Goal: Navigation & Orientation: Find specific page/section

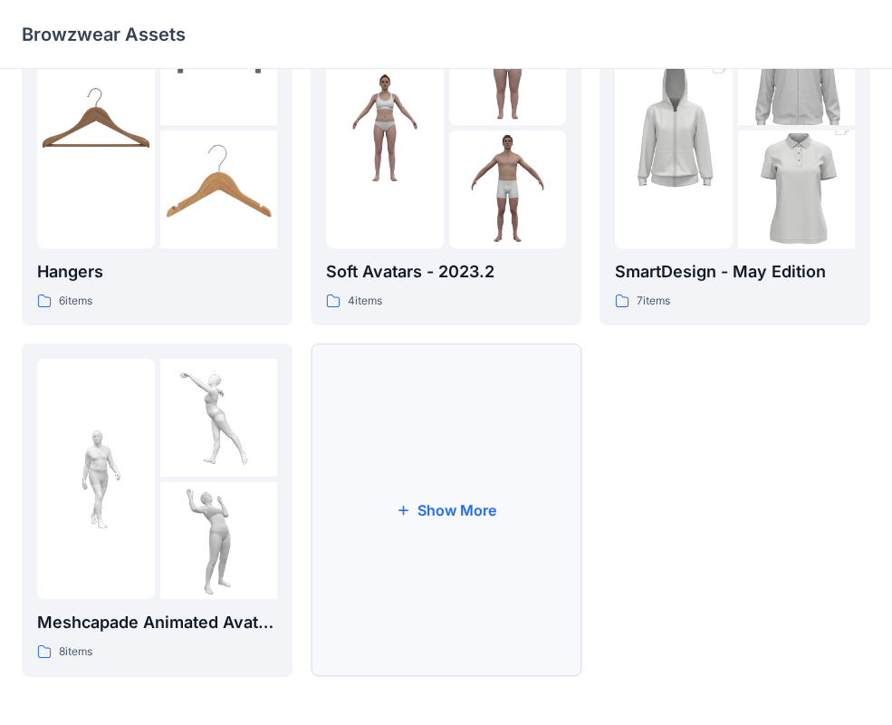
scroll to position [447, 0]
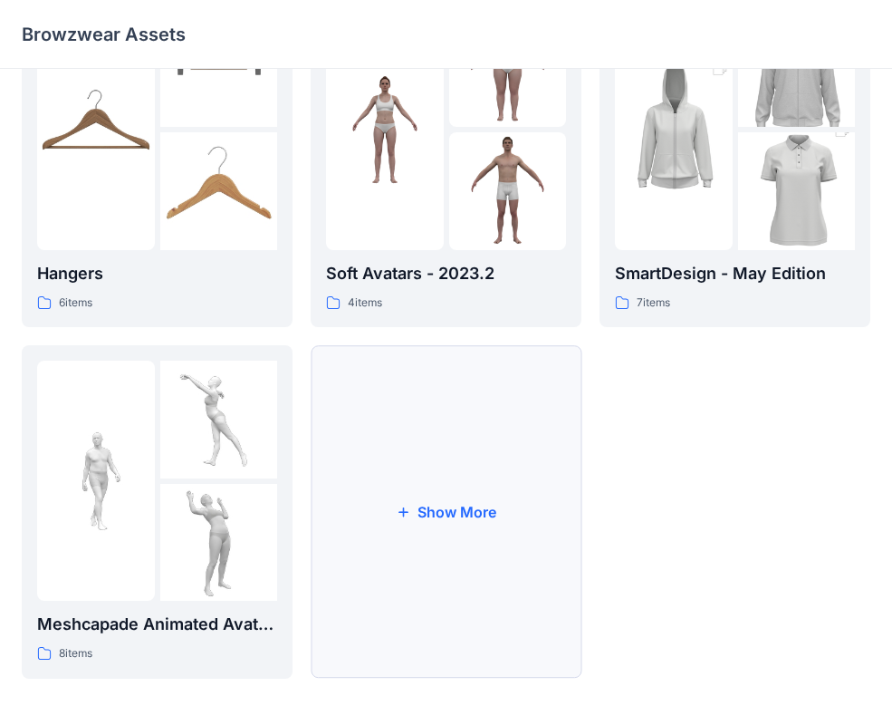
click at [424, 438] on button "Show More" at bounding box center [446, 511] width 271 height 333
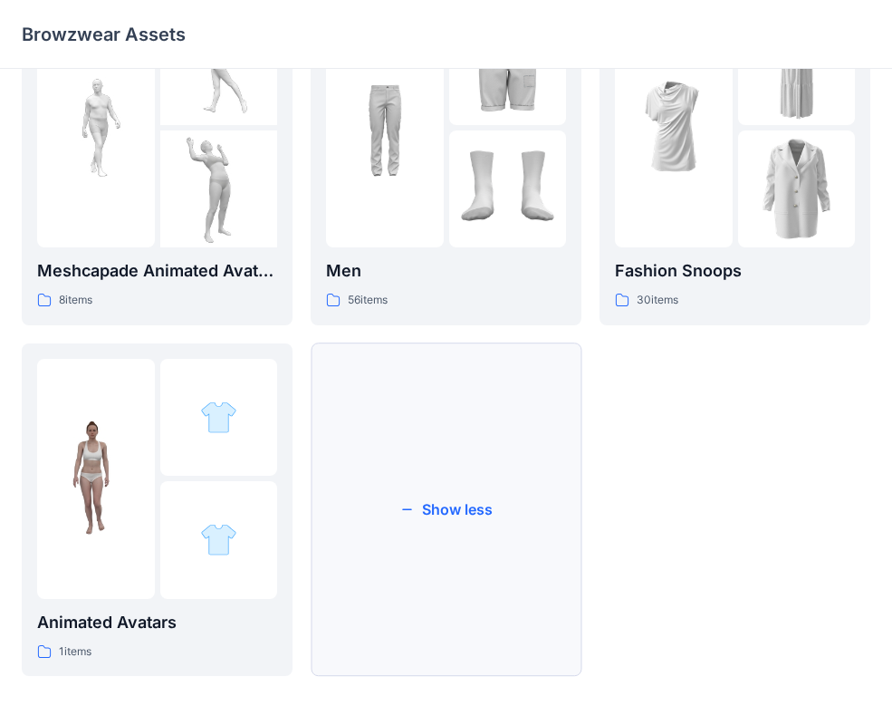
scroll to position [802, 0]
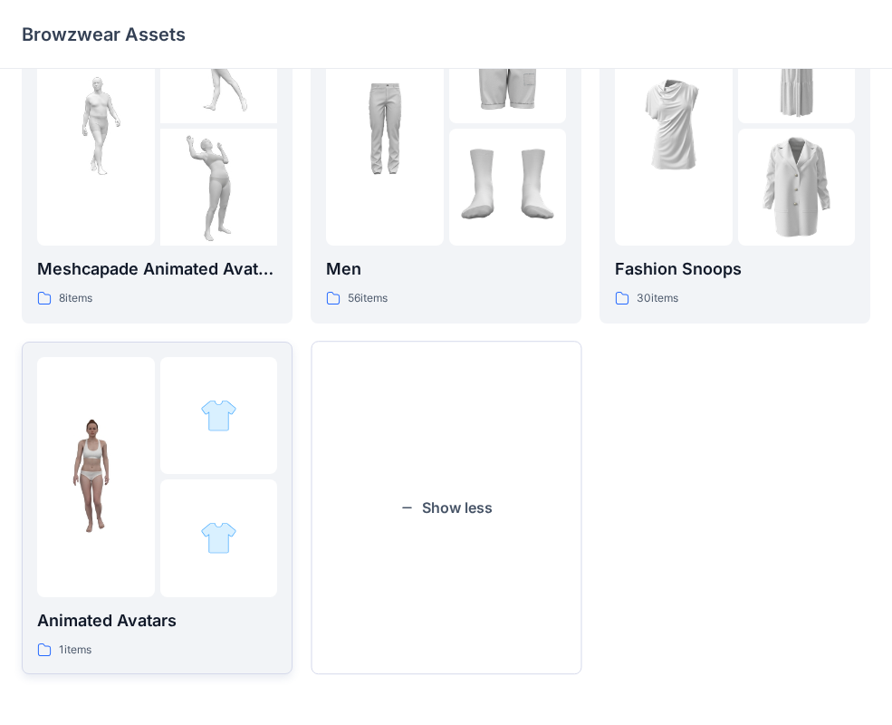
click at [194, 543] on div at bounding box center [219, 538] width 118 height 118
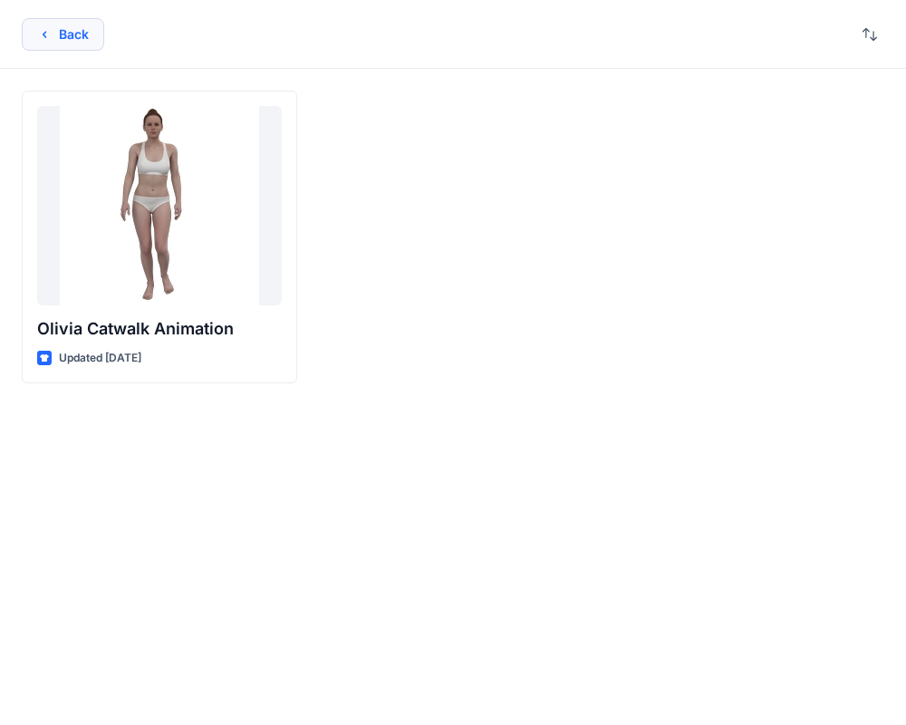
click at [33, 39] on button "Back" at bounding box center [63, 34] width 82 height 33
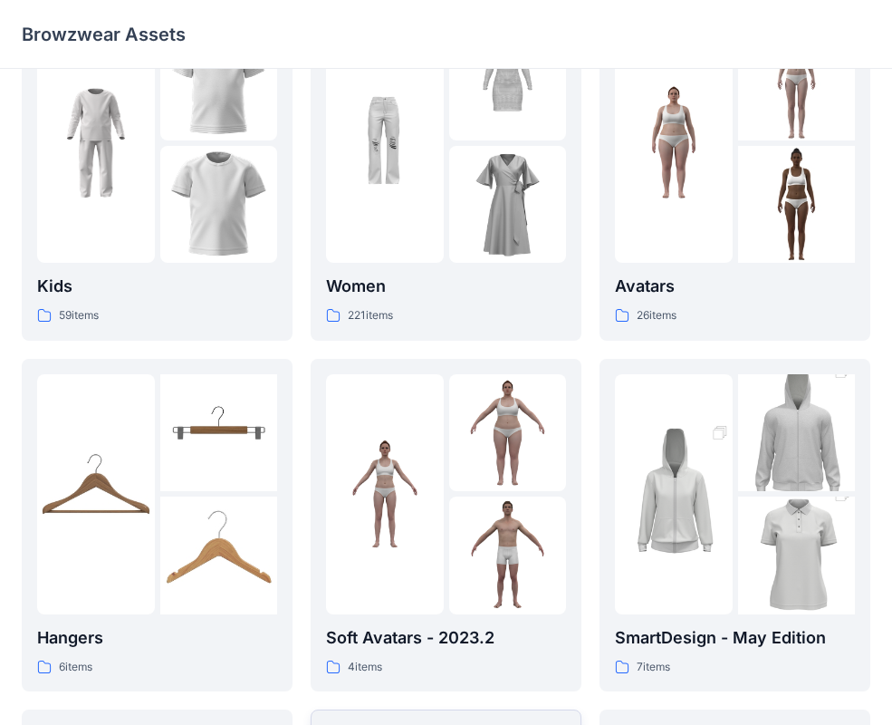
scroll to position [78, 0]
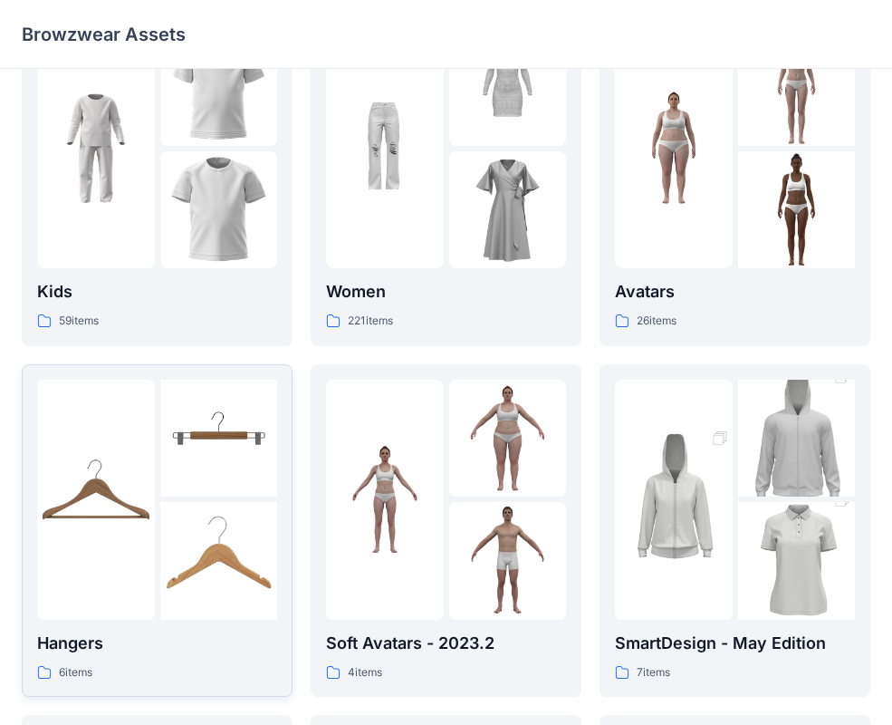
click at [108, 615] on div at bounding box center [96, 499] width 118 height 240
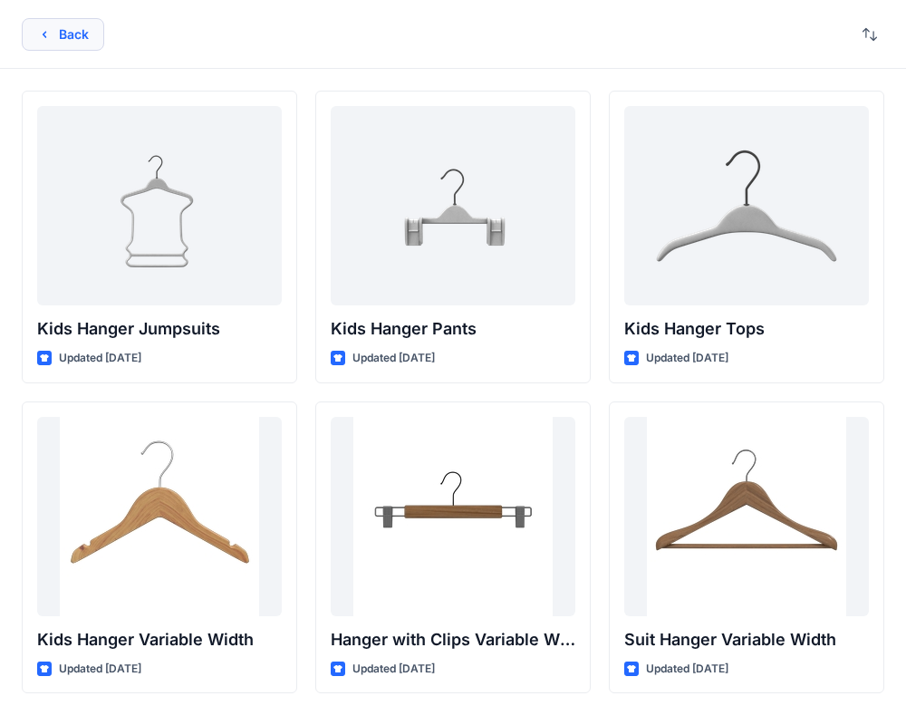
click at [61, 36] on button "Back" at bounding box center [63, 34] width 82 height 33
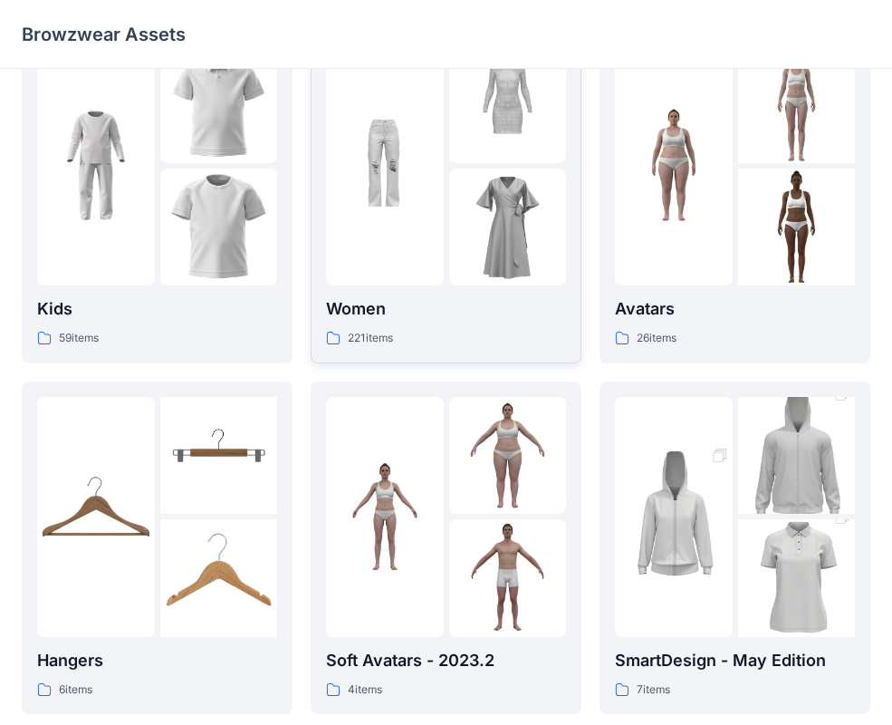
scroll to position [71, 0]
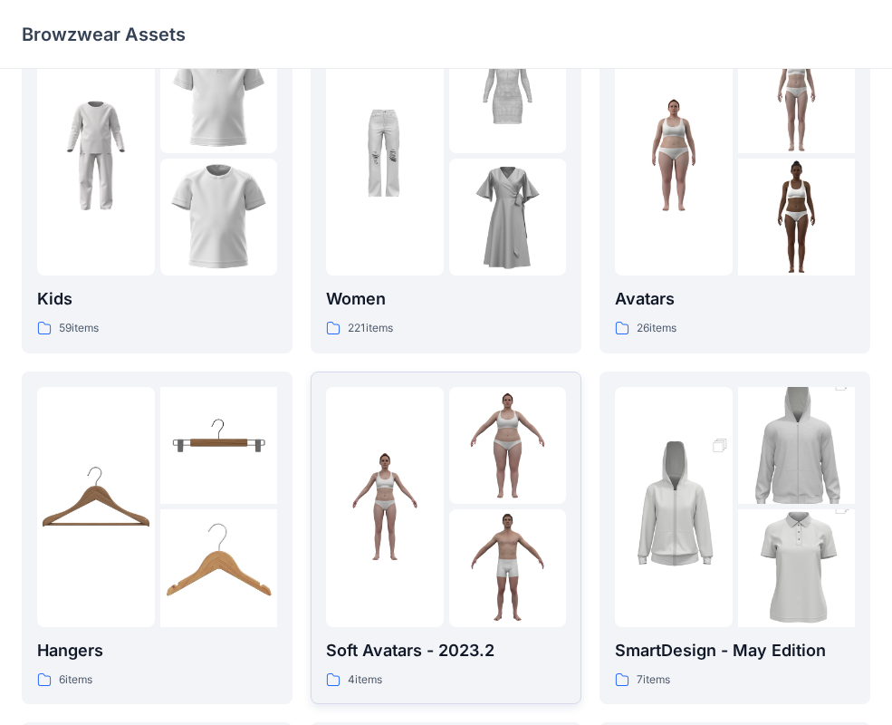
click at [436, 591] on div at bounding box center [385, 507] width 118 height 240
